Goal: Obtain resource: Download file/media

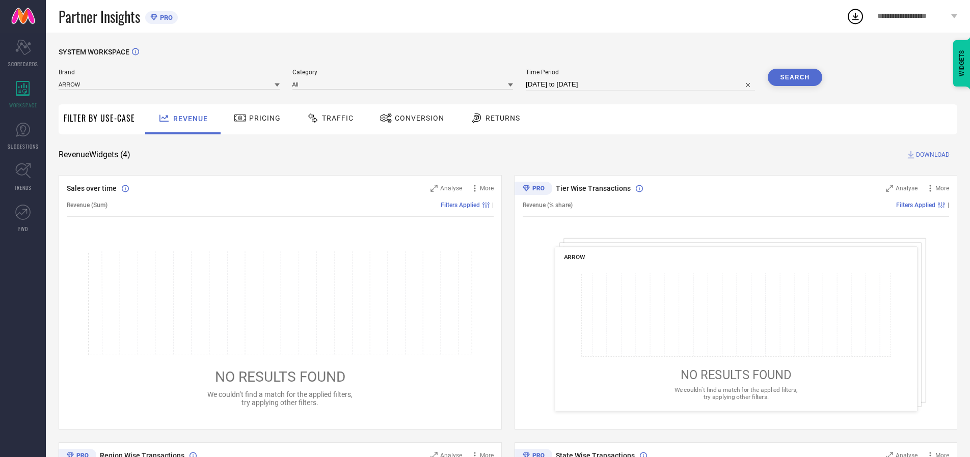
click at [328, 118] on span "Traffic" at bounding box center [338, 118] width 32 height 8
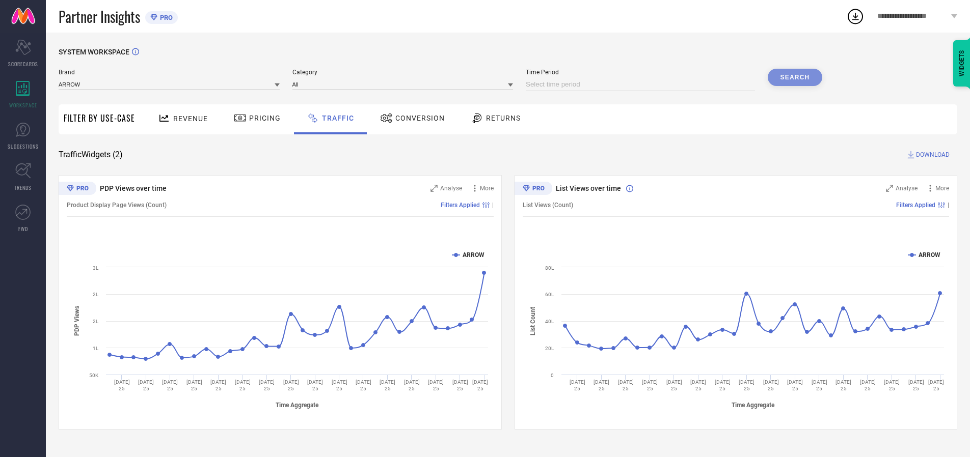
click at [642, 85] on input at bounding box center [640, 84] width 229 height 12
select select "8"
select select "2025"
select select "9"
select select "2025"
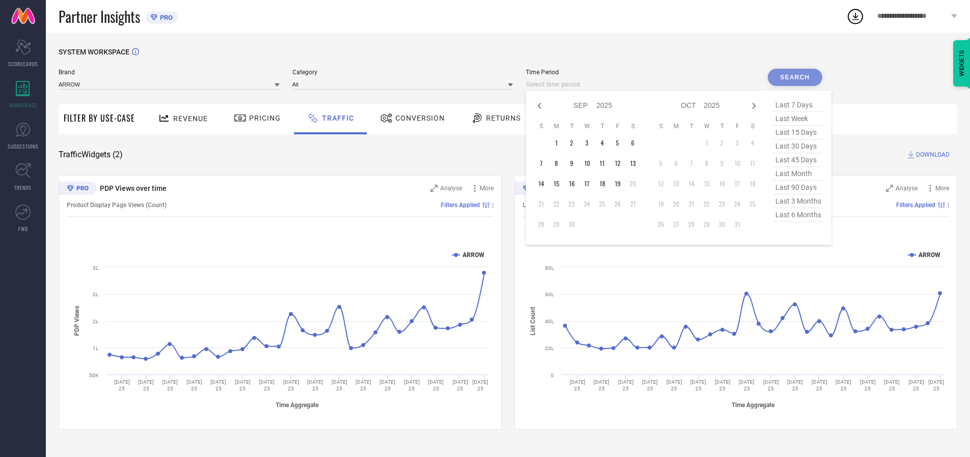
click at [620, 184] on td "19" at bounding box center [617, 183] width 15 height 15
type input "[DATE] to [DATE]"
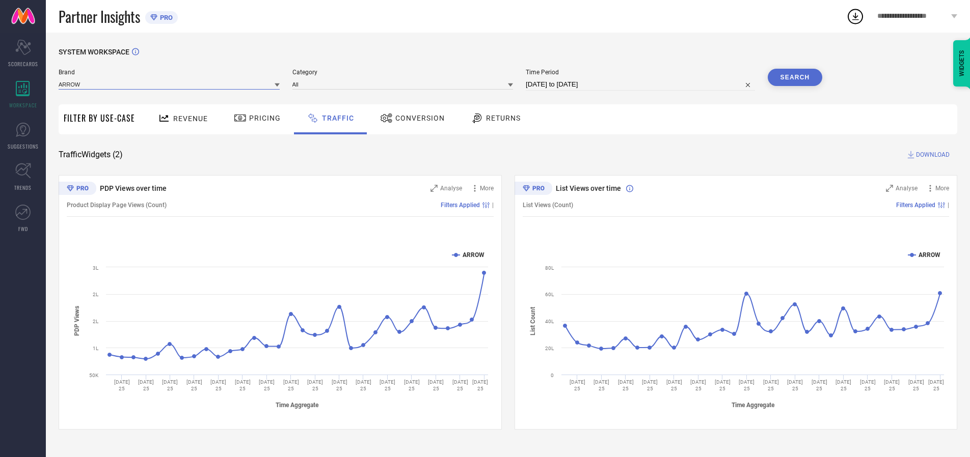
click at [170, 84] on input at bounding box center [169, 84] width 221 height 11
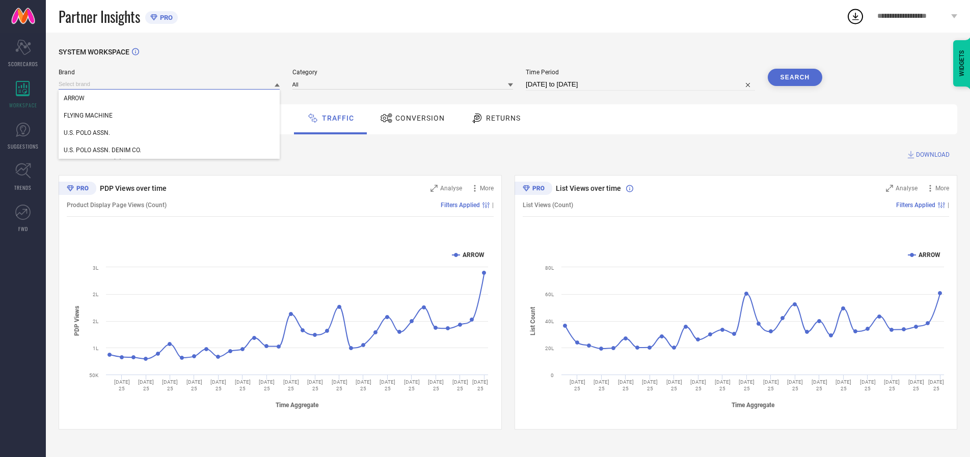
click at [170, 84] on input at bounding box center [169, 84] width 221 height 11
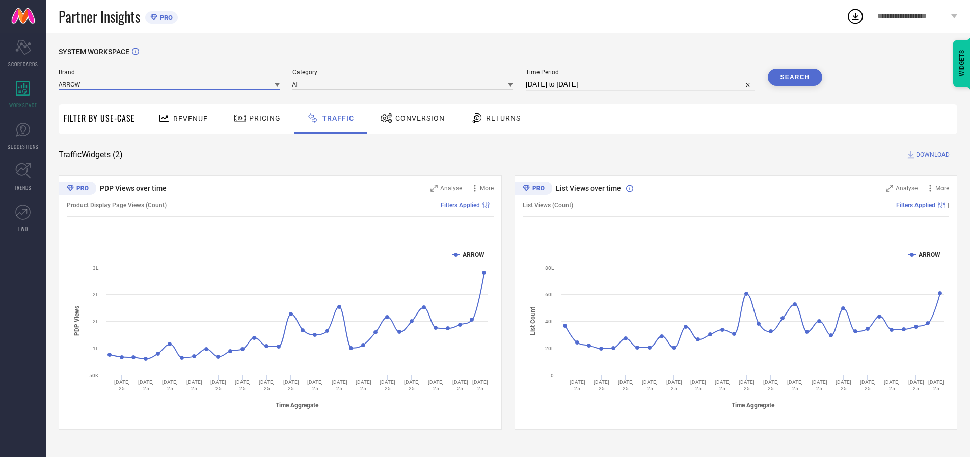
click at [170, 84] on input at bounding box center [169, 84] width 221 height 11
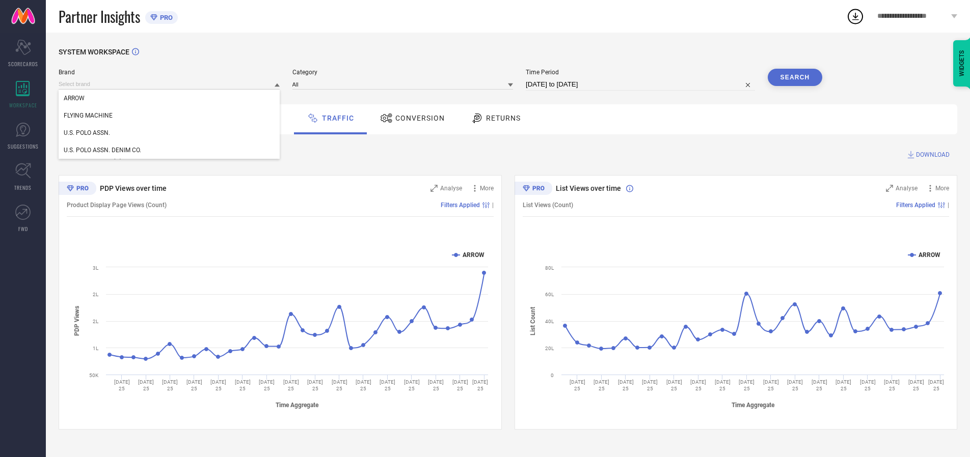
click at [170, 133] on div "U.S. POLO ASSN." at bounding box center [169, 132] width 221 height 17
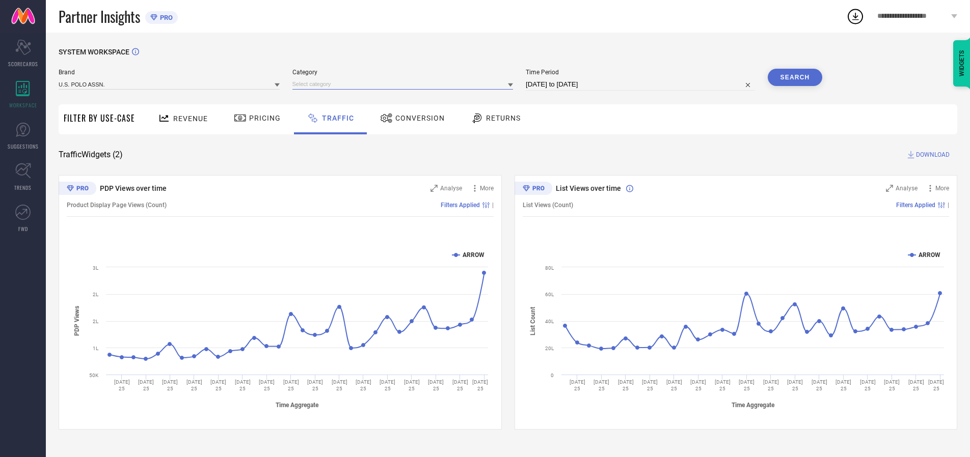
click at [405, 84] on input at bounding box center [402, 84] width 221 height 11
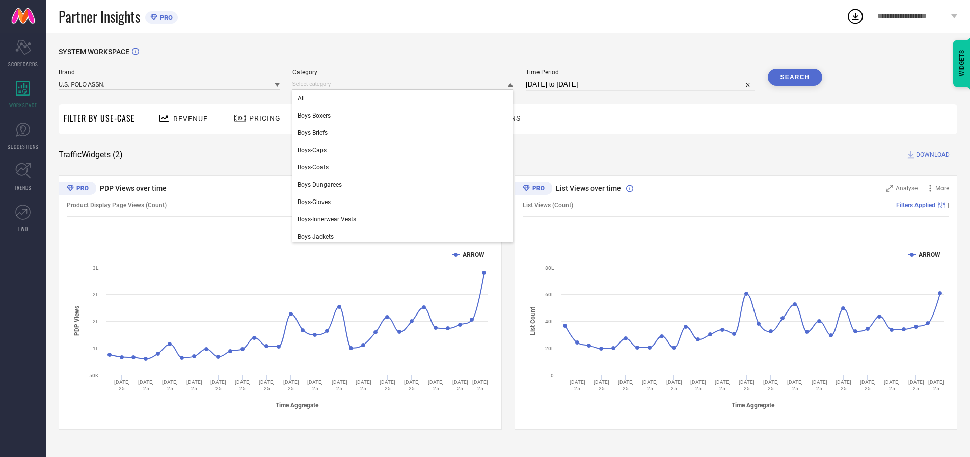
click at [405, 98] on div "All" at bounding box center [402, 98] width 221 height 17
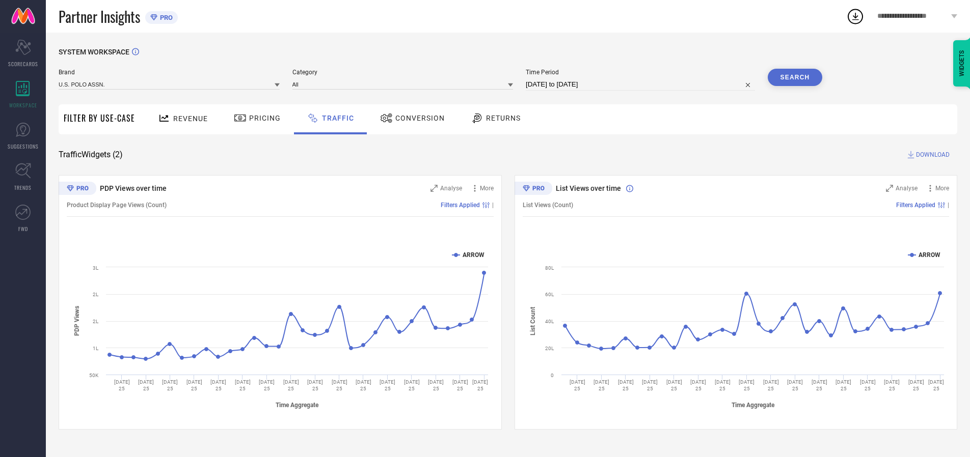
click at [795, 77] on button "Search" at bounding box center [795, 77] width 55 height 17
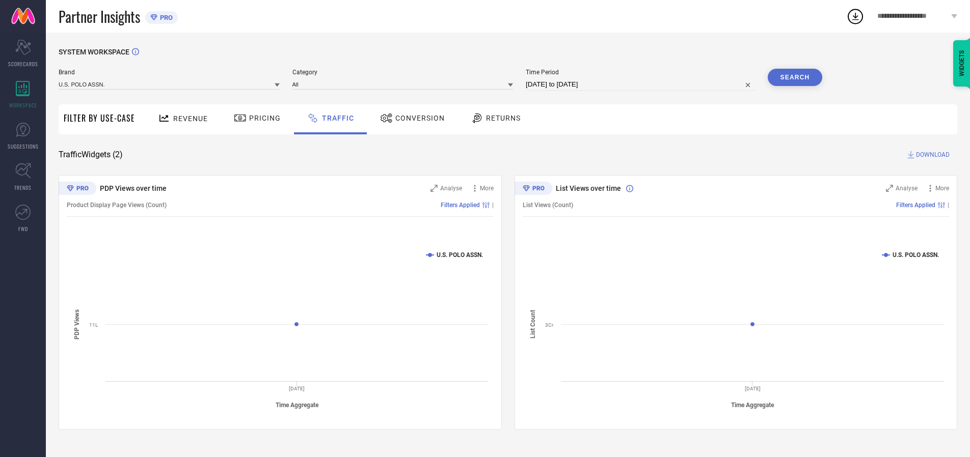
click at [931, 155] on span "DOWNLOAD" at bounding box center [933, 155] width 34 height 10
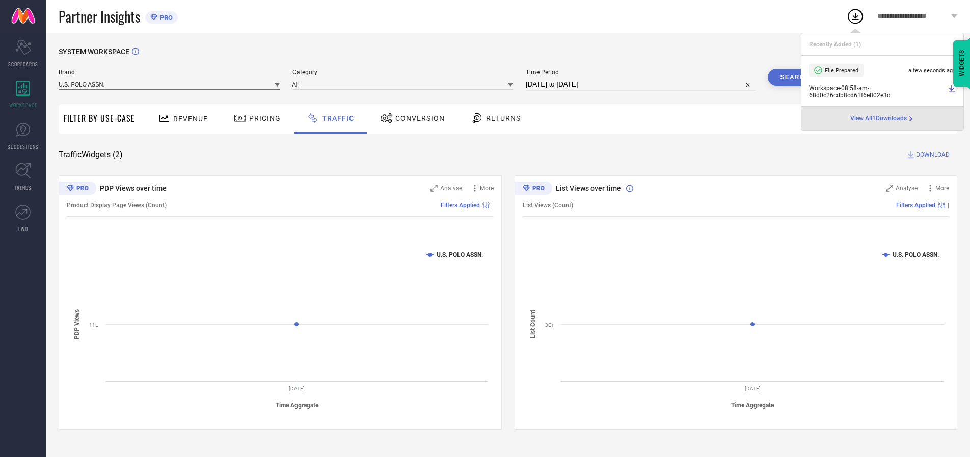
click at [170, 84] on input at bounding box center [169, 84] width 221 height 11
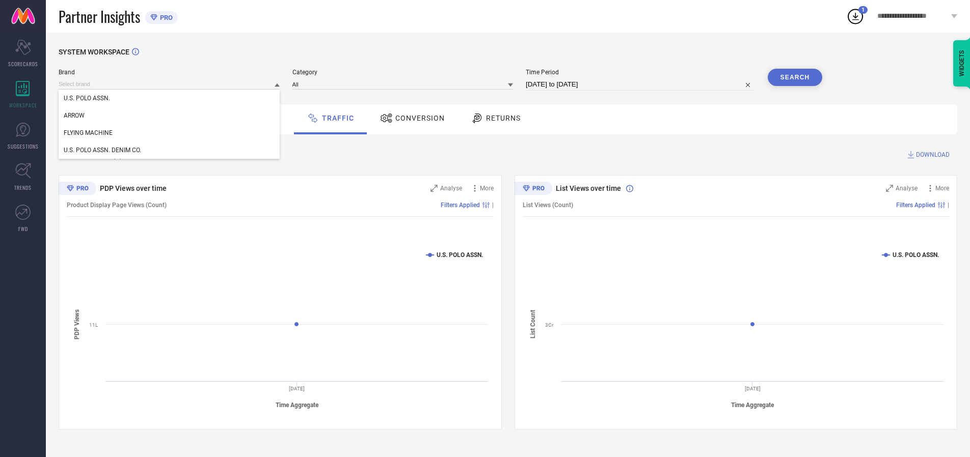
click at [170, 150] on div "U.S. POLO ASSN. DENIM CO." at bounding box center [169, 150] width 221 height 17
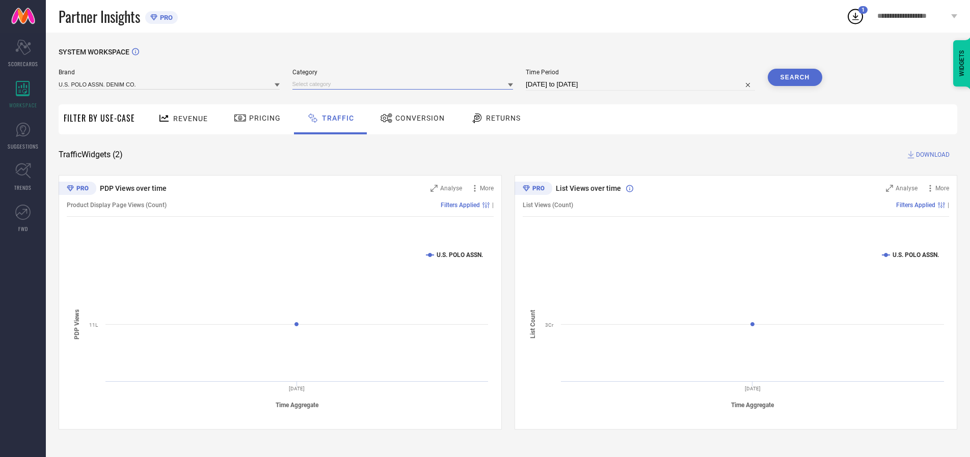
click at [405, 84] on input at bounding box center [402, 84] width 221 height 11
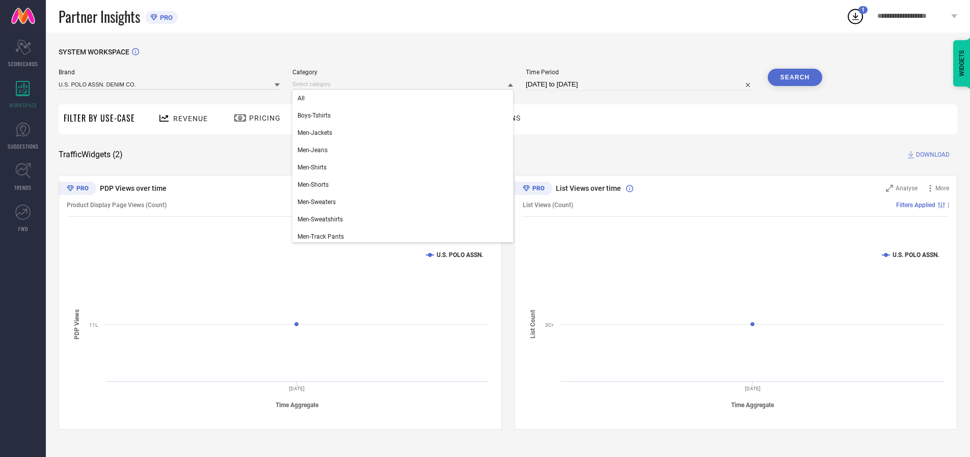
click at [405, 98] on div "All" at bounding box center [402, 98] width 221 height 17
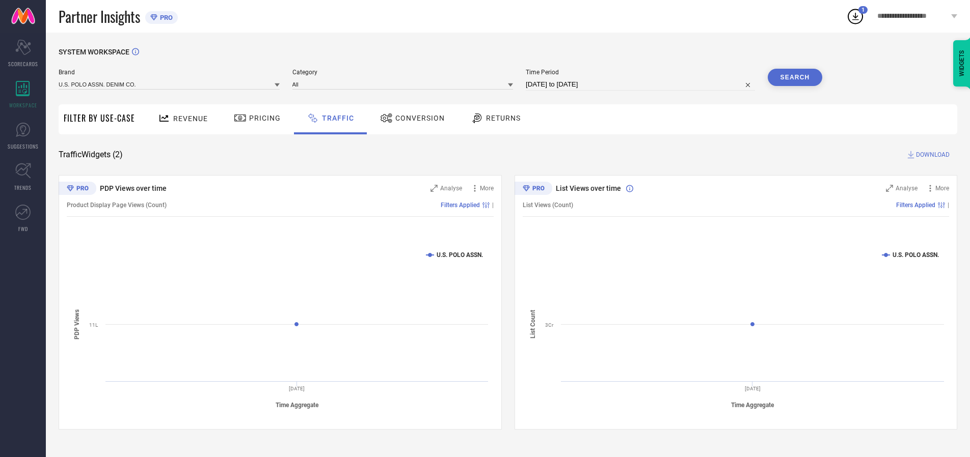
click at [795, 77] on button "Search" at bounding box center [795, 77] width 55 height 17
click at [931, 155] on span "DOWNLOAD" at bounding box center [933, 155] width 34 height 10
